Goal: Task Accomplishment & Management: Complete application form

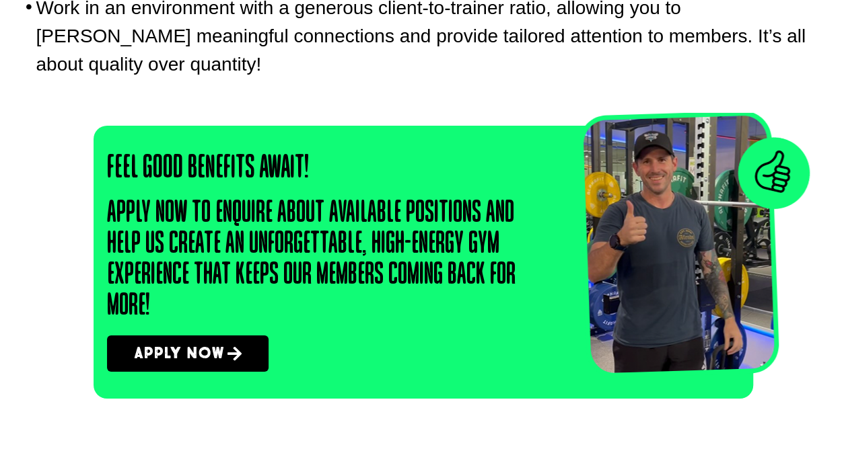
scroll to position [2124, 0]
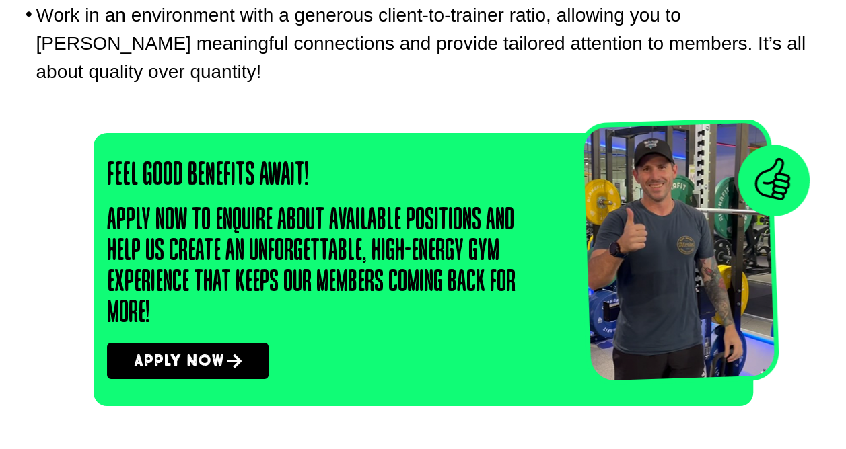
click at [199, 357] on span "Apply Now" at bounding box center [179, 361] width 90 height 16
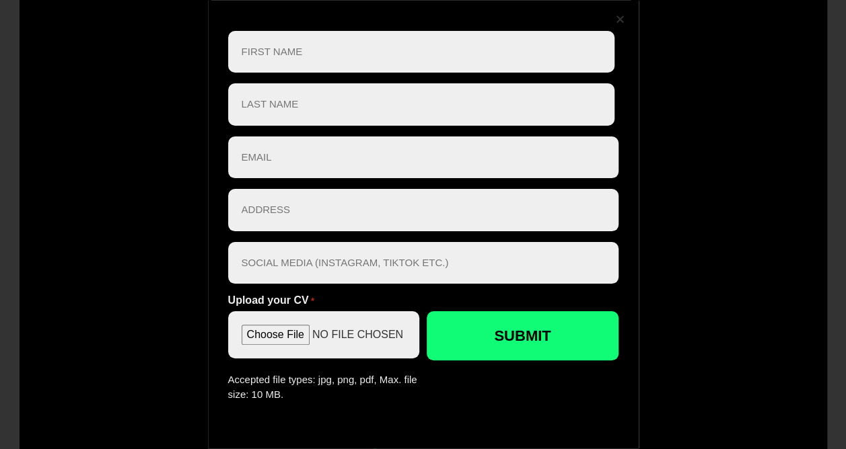
scroll to position [3155, 0]
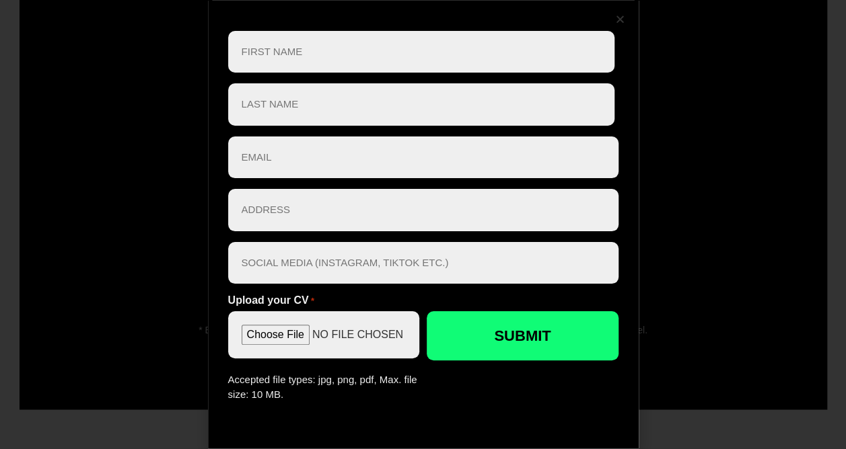
click at [316, 50] on input "First" at bounding box center [421, 52] width 386 height 42
type input "[PERSON_NAME]"
type input "[EMAIL_ADDRESS][DOMAIN_NAME]"
type input "QLD"
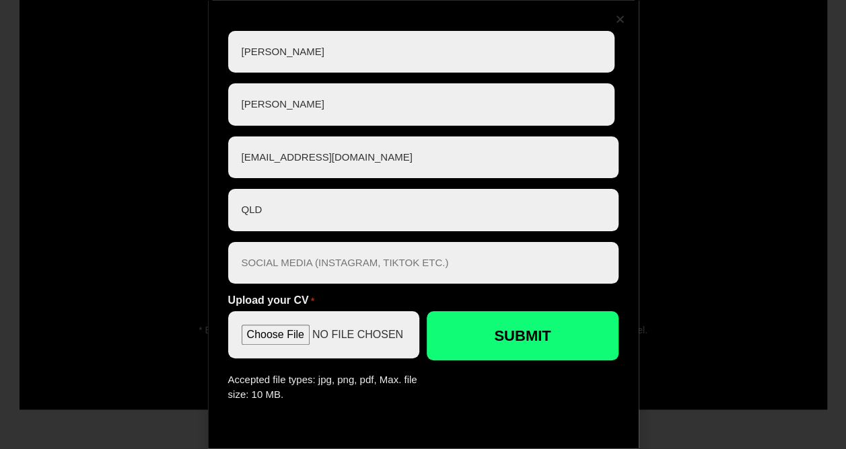
click at [250, 161] on input "[EMAIL_ADDRESS][DOMAIN_NAME]" at bounding box center [423, 158] width 390 height 42
drag, startPoint x: 381, startPoint y: 166, endPoint x: 207, endPoint y: 156, distance: 173.8
click at [208, 156] on div "" * " indicates required fields First Name * [PERSON_NAME] First Last Name * [P…" at bounding box center [423, 225] width 431 height 448
type input "l"
type input "L"
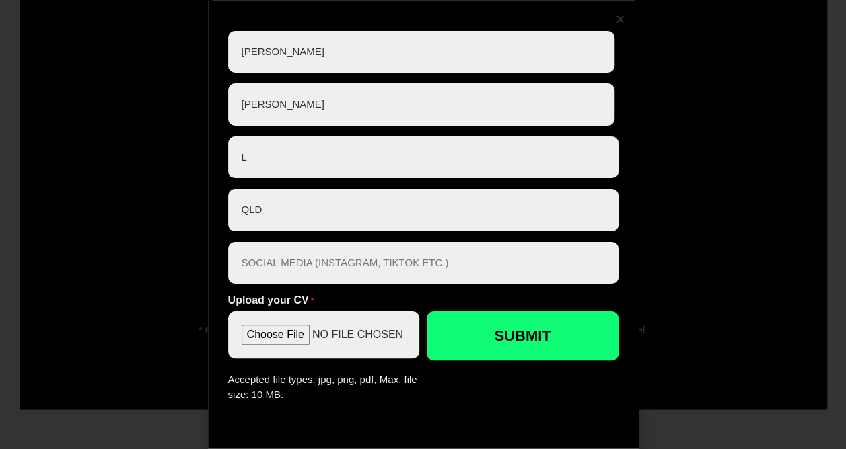
type input "[EMAIL_ADDRESS][DOMAIN_NAME]"
drag, startPoint x: 390, startPoint y: 155, endPoint x: 264, endPoint y: 134, distance: 127.5
click at [264, 134] on div "First Name * [PERSON_NAME] First Last Name * [PERSON_NAME] Last Email * [EMAIL_…" at bounding box center [423, 217] width 390 height 372
drag, startPoint x: 264, startPoint y: 134, endPoint x: 254, endPoint y: 136, distance: 9.6
click at [264, 134] on div "First Name * [PERSON_NAME] First Last Name * [PERSON_NAME] Last Email * [EMAIL_…" at bounding box center [423, 217] width 390 height 372
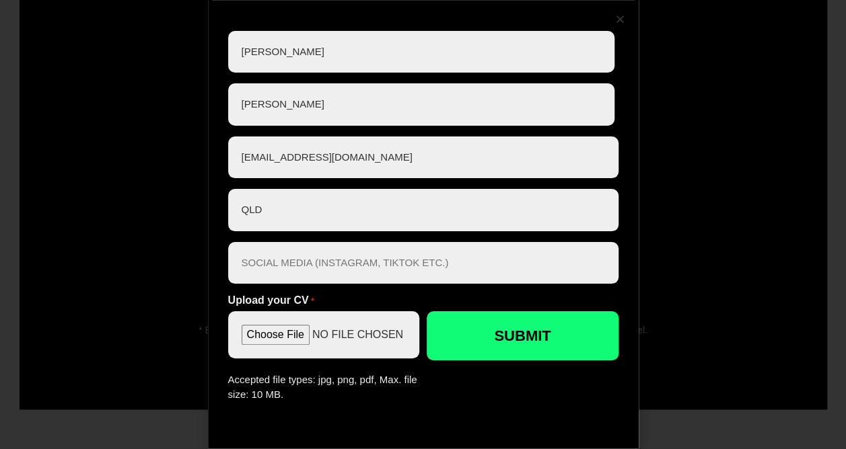
drag, startPoint x: 424, startPoint y: 161, endPoint x: 184, endPoint y: 154, distance: 240.3
click at [184, 154] on div "" * " indicates required fields First Name * [PERSON_NAME] First Last Name * [P…" at bounding box center [423, 224] width 846 height 449
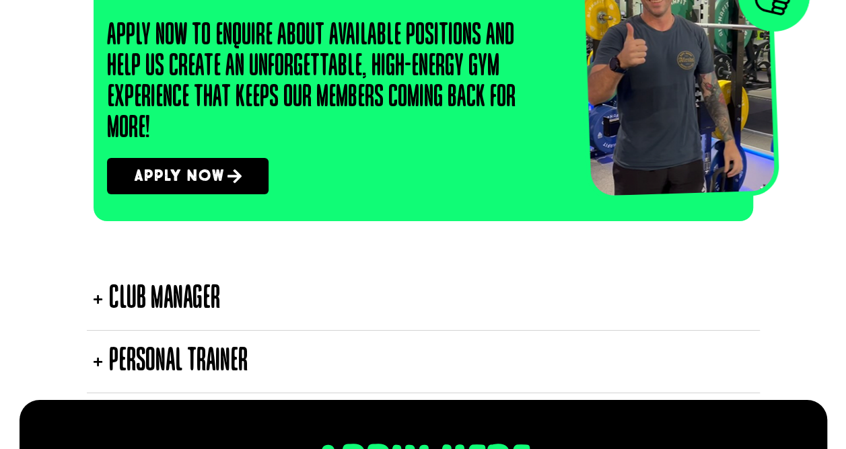
scroll to position [2258, 0]
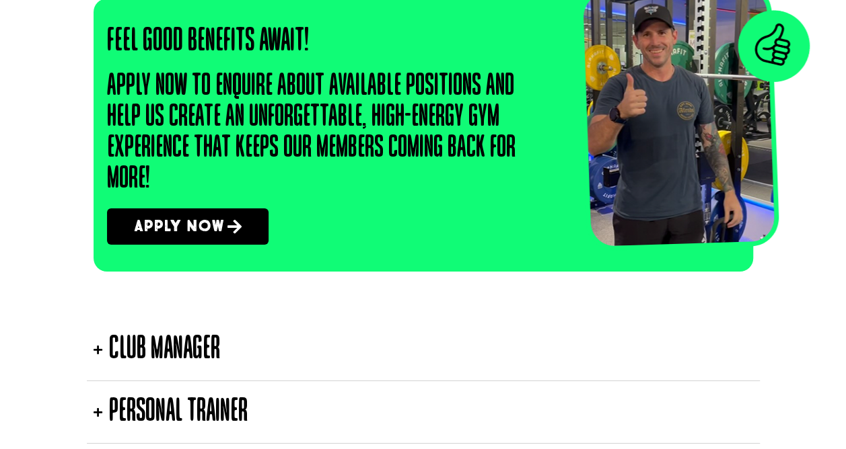
click at [208, 223] on span "Apply Now" at bounding box center [179, 227] width 90 height 16
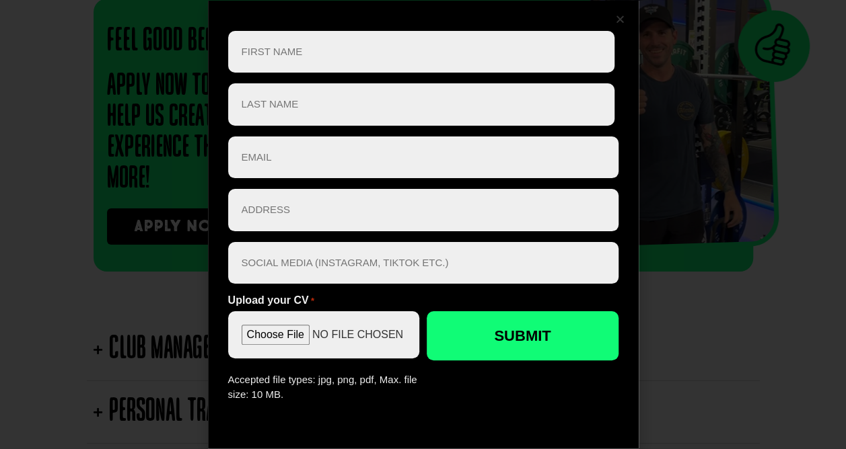
click at [291, 59] on input "First" at bounding box center [421, 52] width 386 height 42
type input "[PERSON_NAME]"
click at [274, 155] on input "Email *" at bounding box center [423, 158] width 390 height 42
type input "L"
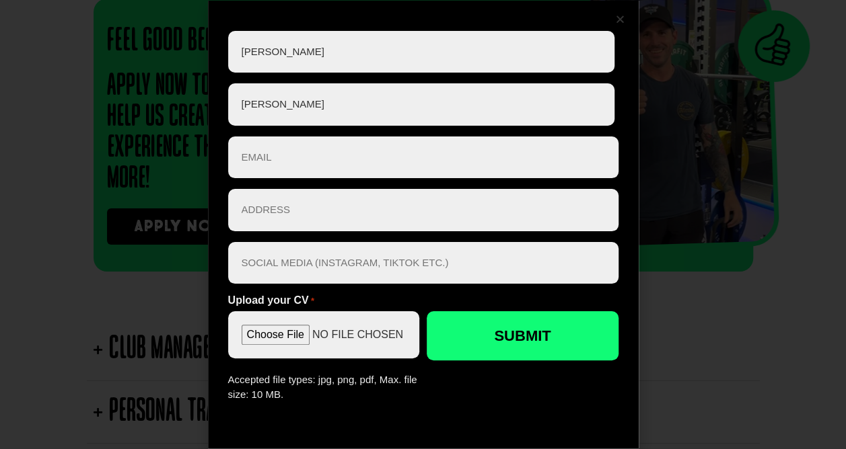
type input "l"
click at [276, 155] on input "Email *" at bounding box center [423, 158] width 390 height 42
type input "[EMAIL_ADDRESS][DOMAIN_NAME]"
drag, startPoint x: 289, startPoint y: 210, endPoint x: 248, endPoint y: 208, distance: 41.8
click at [289, 210] on input "QLD" at bounding box center [423, 210] width 390 height 42
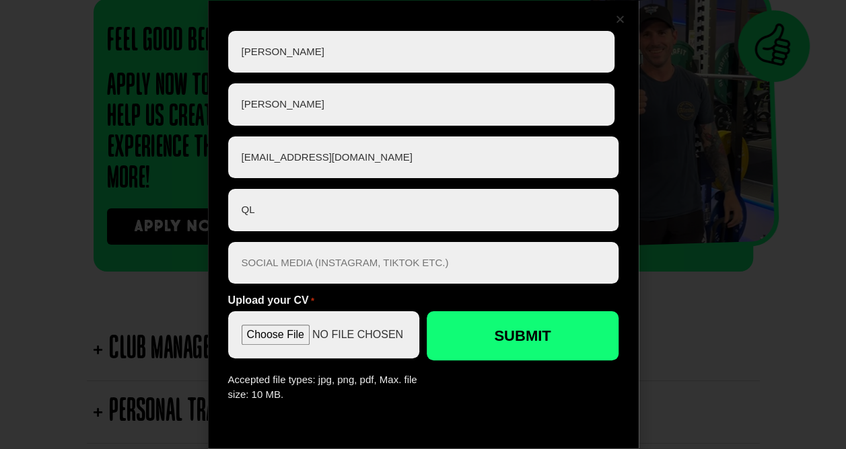
type input "Q"
type input "[STREET_ADDRESS][PERSON_NAME]"
click at [293, 250] on input "Social Media *" at bounding box center [423, 263] width 390 height 42
click at [271, 332] on input "Upload your CV *" at bounding box center [323, 334] width 191 height 47
click at [266, 338] on input "Upload your CV *" at bounding box center [323, 334] width 191 height 47
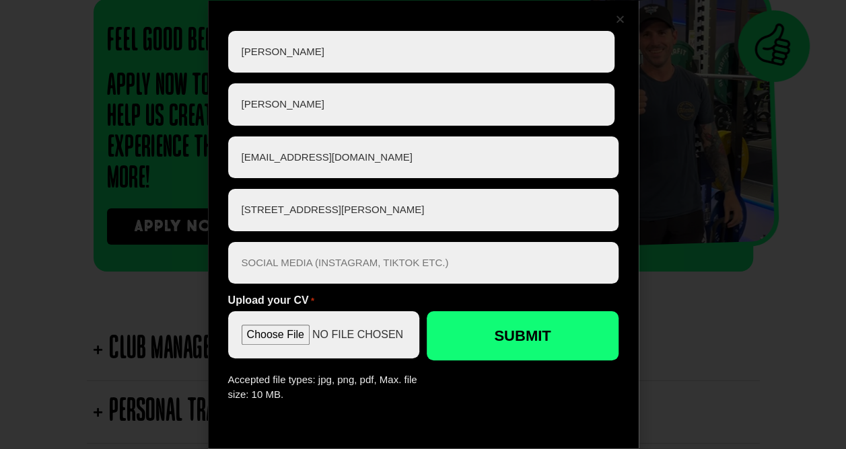
type input "C:\fakepath\[PERSON_NAME]’s resume sport and fitness .docx"
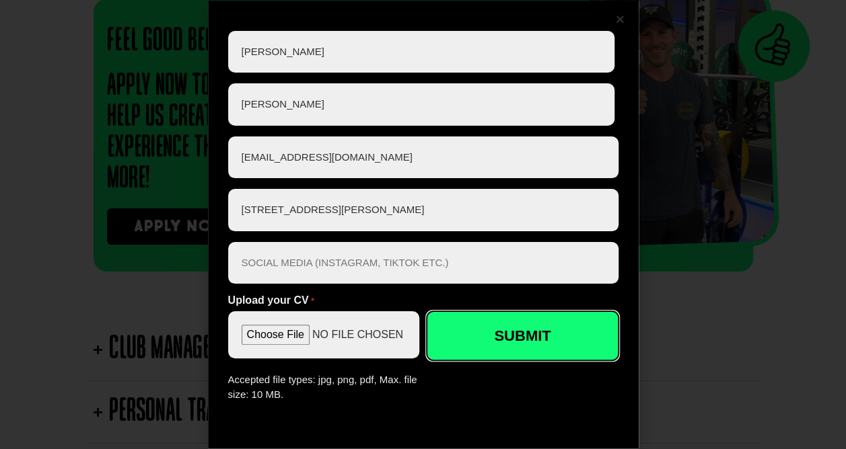
click at [494, 351] on input "Submit" at bounding box center [522, 335] width 191 height 49
click at [464, 338] on input "Submit" at bounding box center [522, 335] width 191 height 49
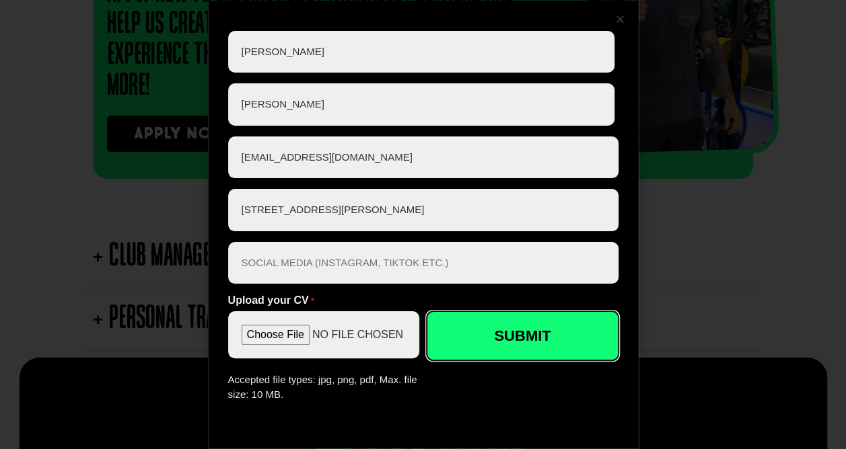
scroll to position [2363, 0]
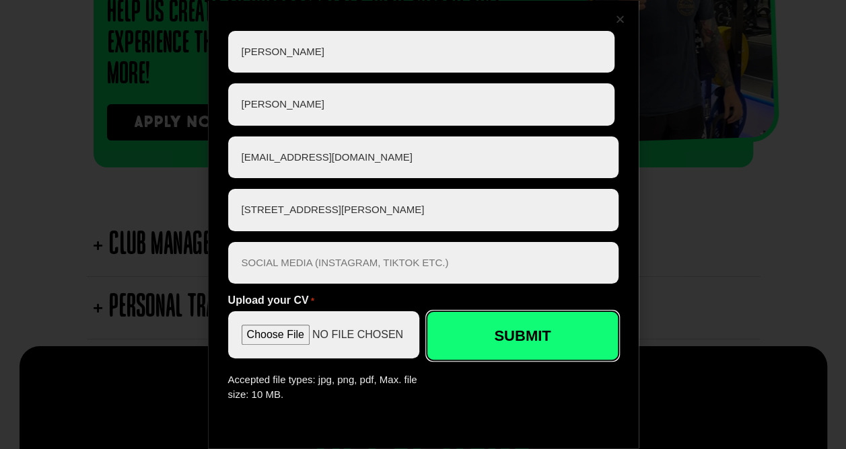
click at [478, 343] on input "Submit" at bounding box center [522, 335] width 191 height 49
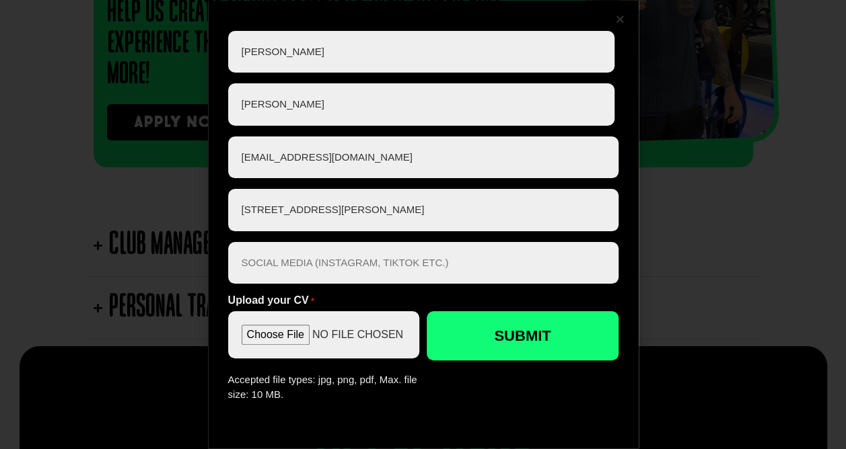
click at [421, 407] on div at bounding box center [423, 418] width 390 height 22
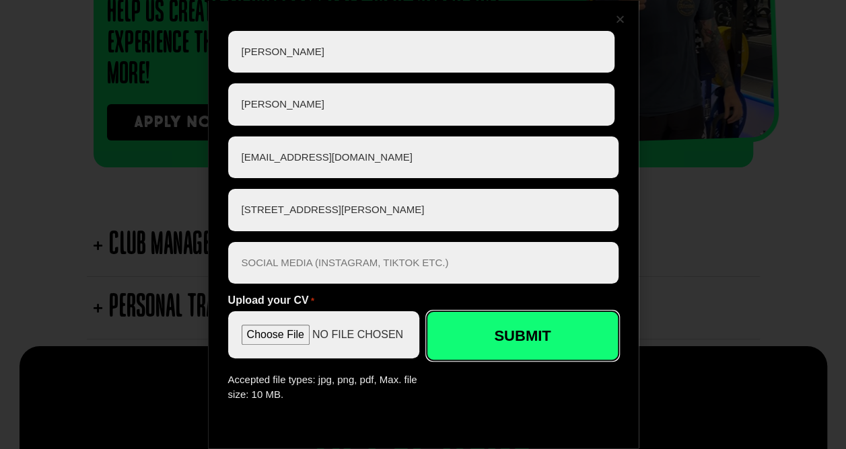
click at [457, 334] on input "Submit" at bounding box center [522, 335] width 191 height 49
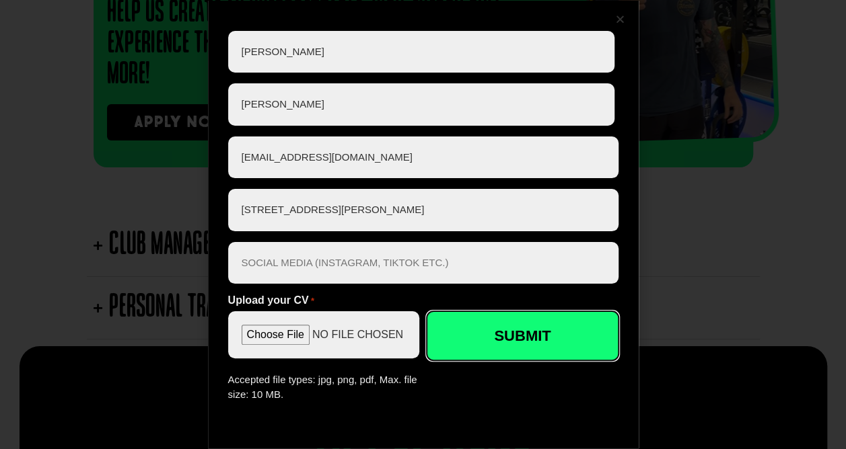
click at [457, 334] on input "Submit" at bounding box center [522, 335] width 191 height 49
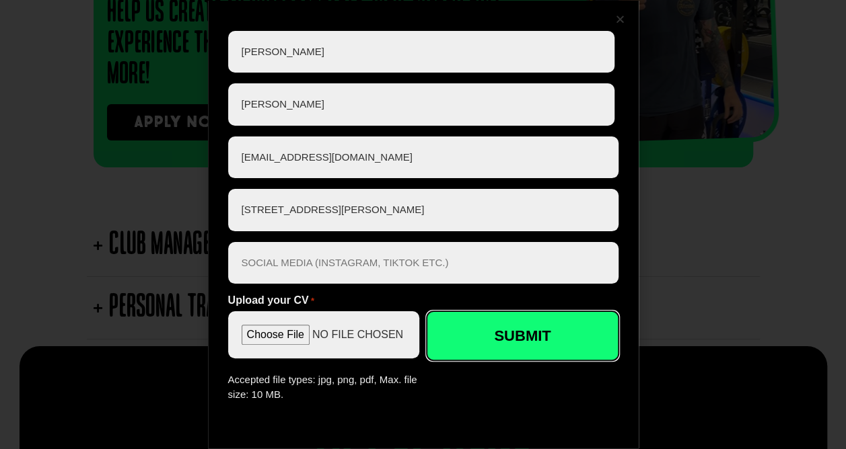
click at [457, 334] on input "Submit" at bounding box center [522, 335] width 191 height 49
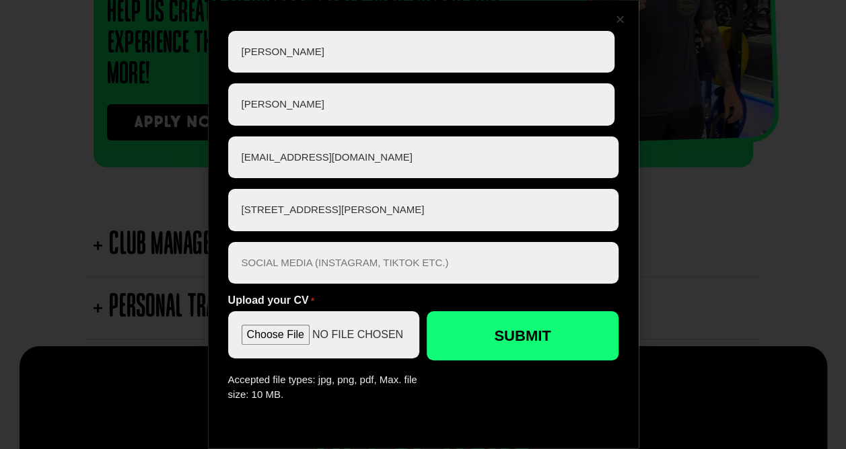
click at [618, 16] on icon "Close" at bounding box center [620, 19] width 10 height 10
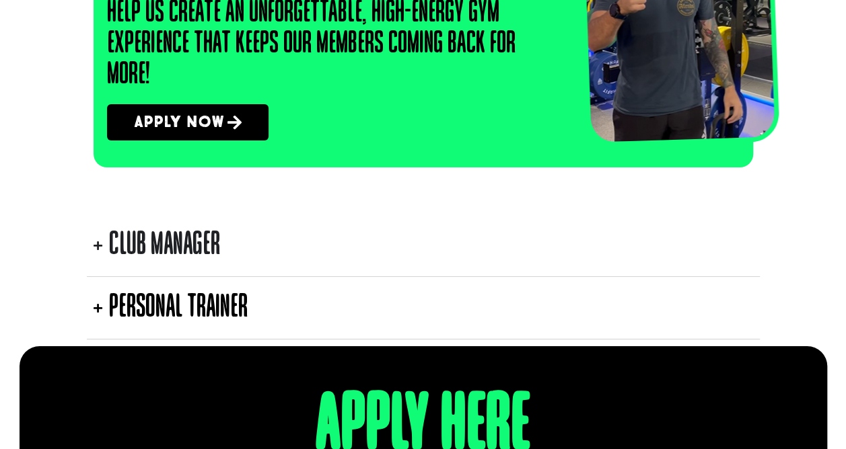
click at [416, 232] on summary "Club Manager" at bounding box center [423, 246] width 673 height 63
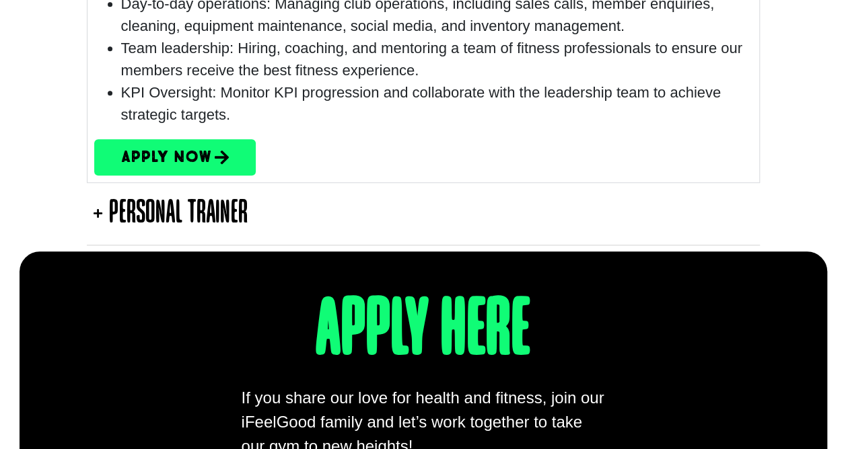
scroll to position [3131, 0]
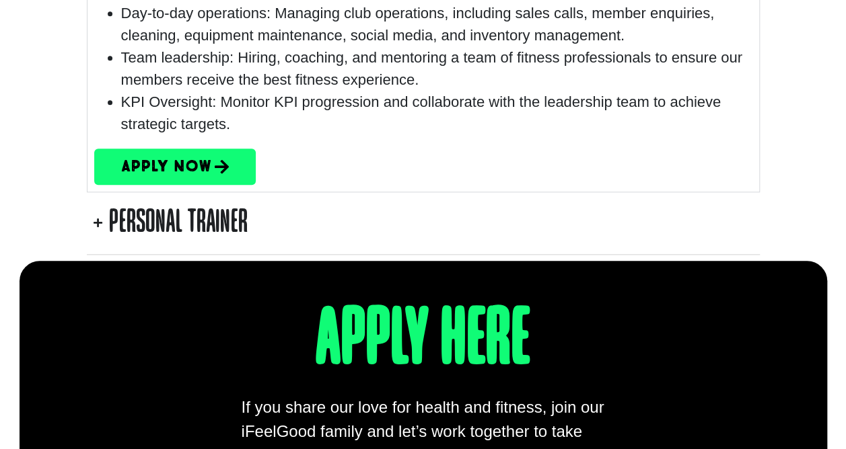
click at [685, 209] on summary "Personal Trainer" at bounding box center [423, 223] width 673 height 63
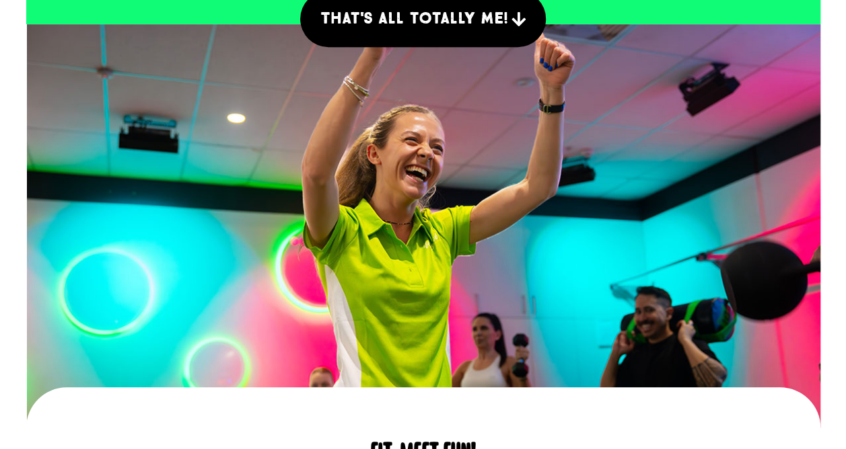
scroll to position [237, 0]
